Goal: Task Accomplishment & Management: Use online tool/utility

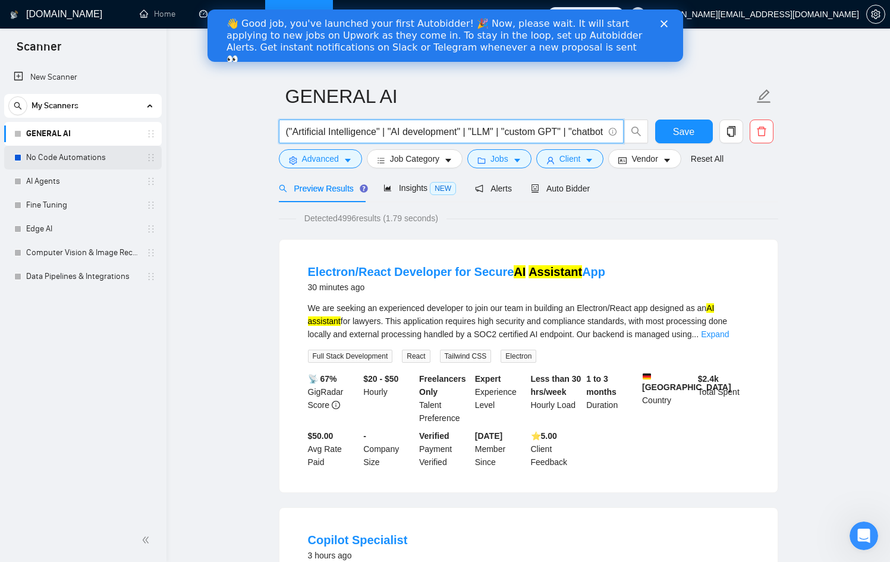
click at [59, 149] on link "No Code Automations" at bounding box center [82, 158] width 113 height 24
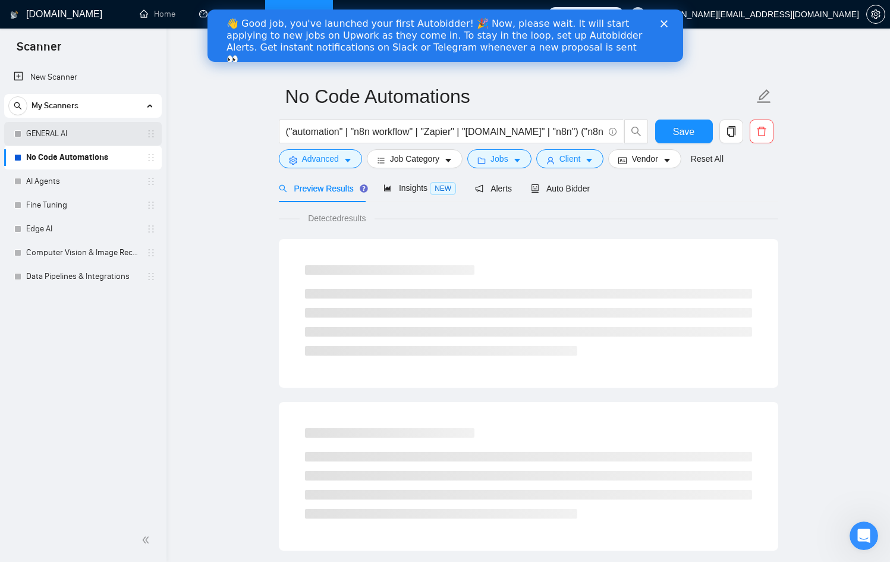
click at [83, 133] on link "GENERAL AI" at bounding box center [82, 134] width 113 height 24
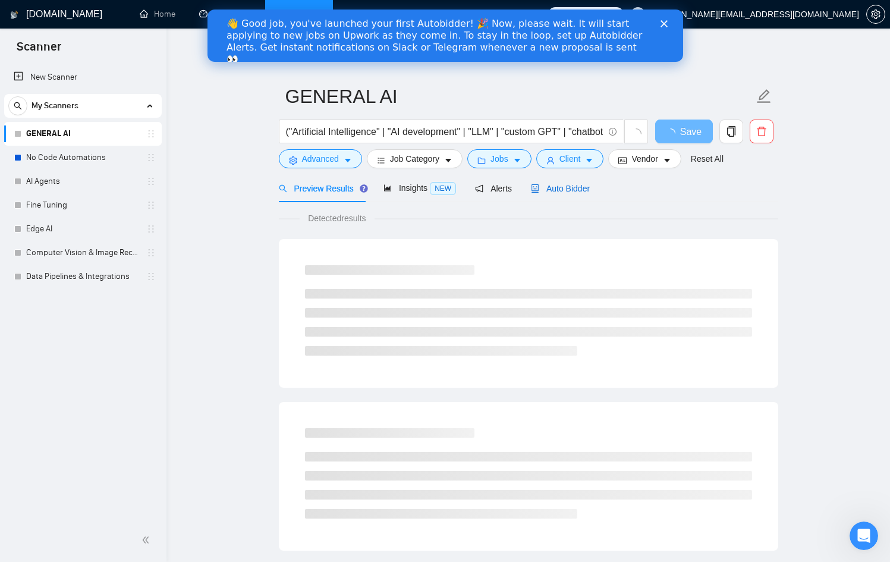
click at [584, 188] on span "Auto Bidder" at bounding box center [560, 189] width 59 height 10
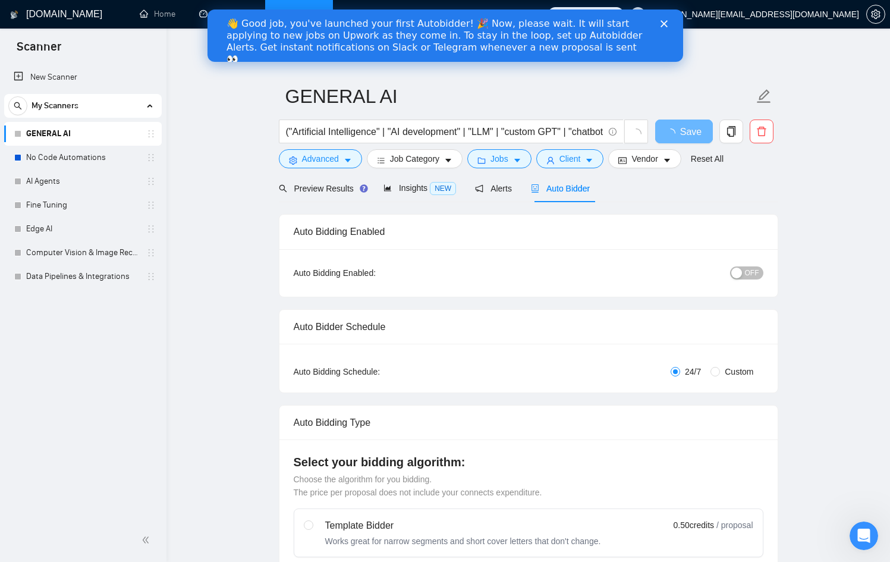
checkbox input "true"
click at [86, 153] on link "No Code Automations" at bounding box center [82, 158] width 113 height 24
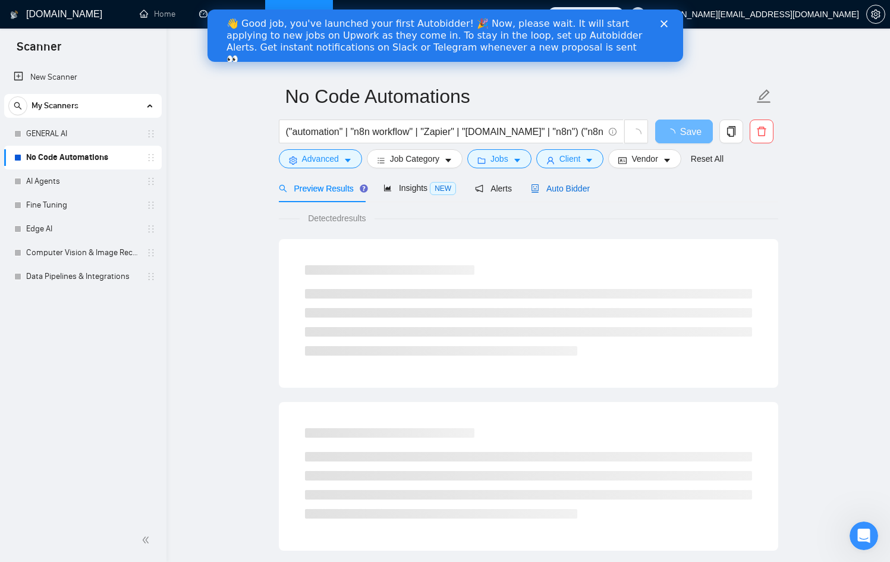
click at [566, 194] on div "Auto Bidder" at bounding box center [560, 188] width 59 height 13
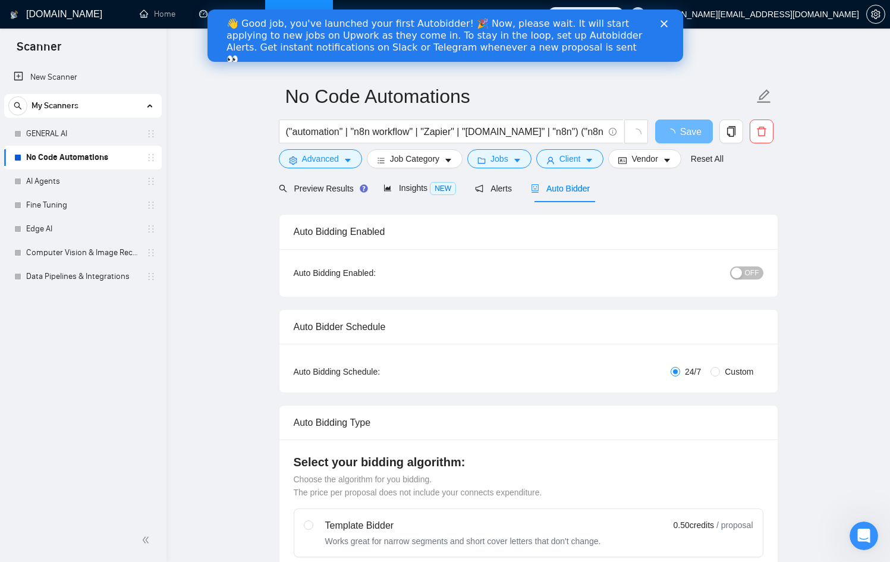
checkbox input "true"
click at [68, 140] on link "GENERAL AI" at bounding box center [82, 134] width 113 height 24
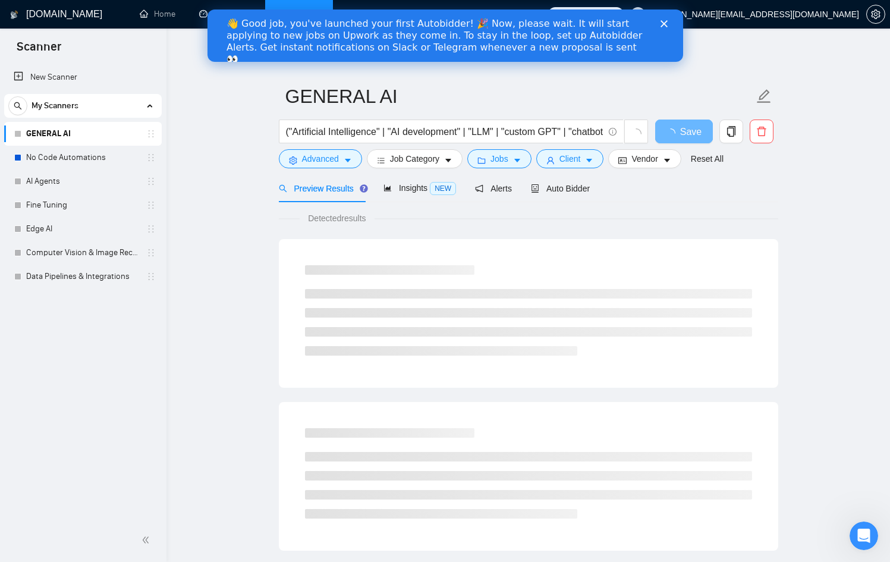
click at [664, 18] on div "👋 Good job, you've launched your first Autobidder! 🎉 Now, please wait. It will …" at bounding box center [445, 41] width 476 height 55
